Goal: Information Seeking & Learning: Check status

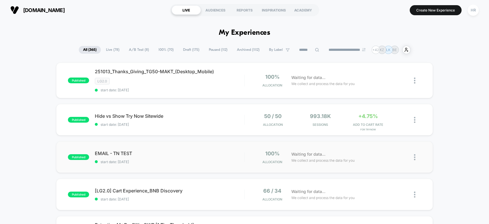
click at [209, 157] on div "EMAIL - TN TEST start date: 10/13/2025" at bounding box center [169, 156] width 149 height 13
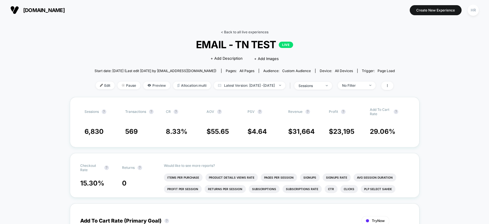
click at [235, 32] on link "< Back to all live experiences" at bounding box center [245, 32] width 48 height 4
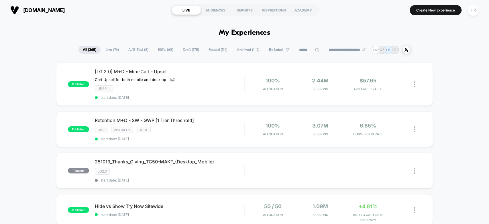
click at [297, 49] on input at bounding box center [309, 49] width 29 height 7
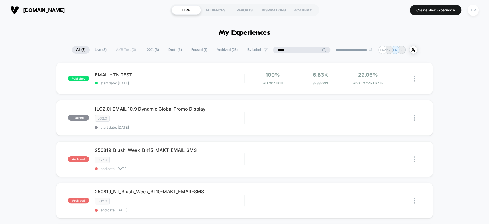
type input "*****"
click at [239, 116] on div "LG2.0" at bounding box center [169, 118] width 149 height 7
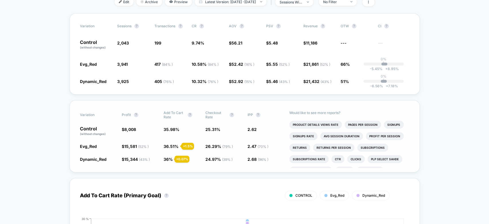
scroll to position [95, 0]
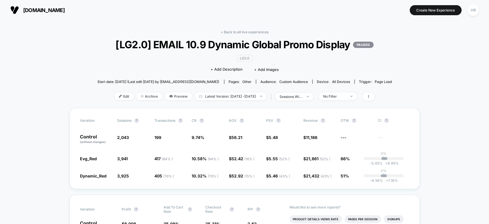
scroll to position [95, 0]
